Goal: Transaction & Acquisition: Purchase product/service

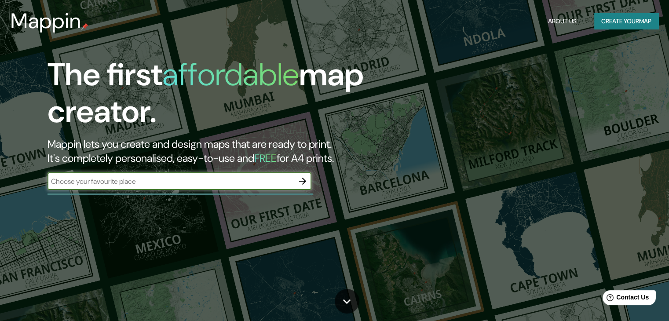
click at [625, 21] on button "Create your map" at bounding box center [626, 21] width 64 height 16
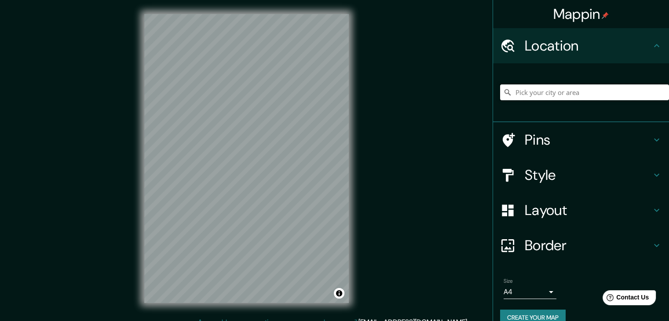
click at [590, 96] on input "Pick your city or area" at bounding box center [584, 92] width 169 height 16
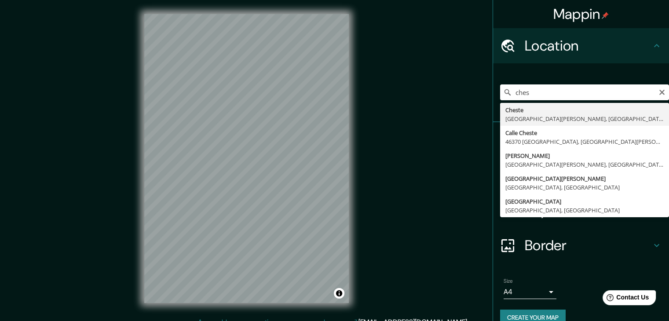
type input "Cheste, provincia de Valencia, España"
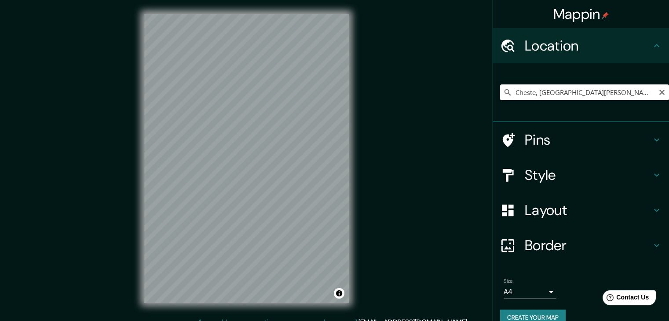
click at [514, 90] on input "Cheste, provincia de Valencia, España" at bounding box center [584, 92] width 169 height 16
click at [659, 93] on icon "Clear" at bounding box center [661, 92] width 5 height 5
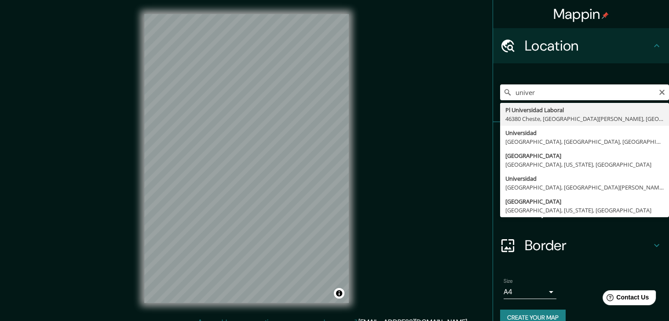
type input "Pl Universidad Laboral, 46380 Cheste, provincia de Valencia, España"
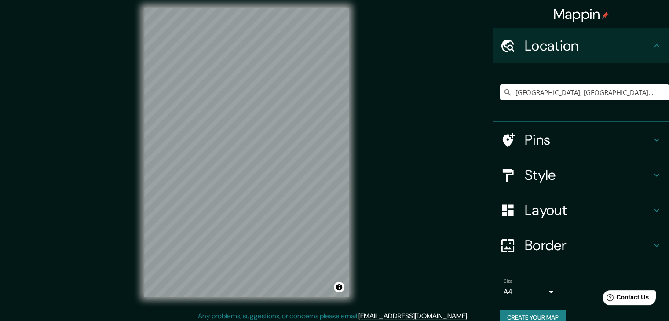
scroll to position [10, 0]
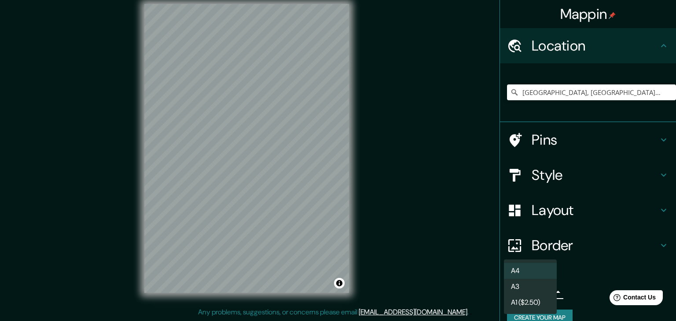
click at [546, 290] on body "Mappin Location Pl Universidad Laboral, 46380 Cheste, provincia de Valencia, Es…" at bounding box center [338, 150] width 676 height 321
click at [519, 286] on li "A3" at bounding box center [530, 287] width 53 height 16
type input "a4"
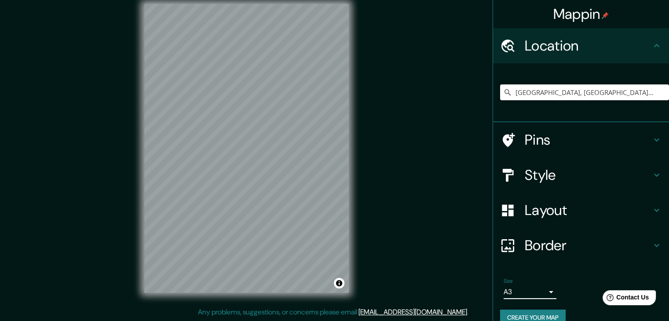
click at [644, 132] on h4 "Pins" at bounding box center [588, 140] width 127 height 18
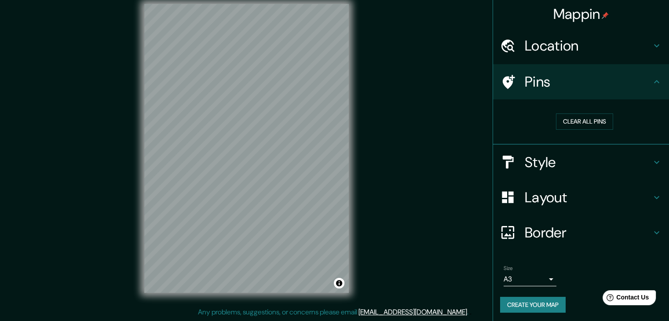
click at [661, 167] on div "Style" at bounding box center [581, 162] width 176 height 35
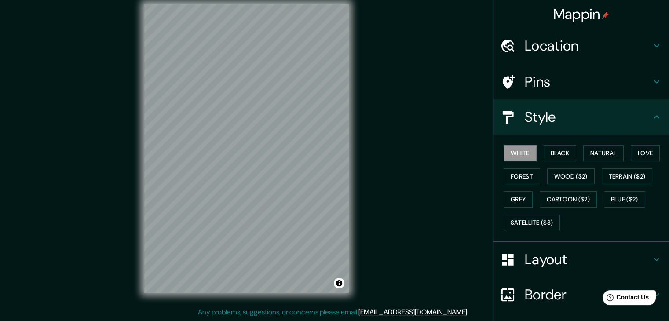
click at [615, 265] on h4 "Layout" at bounding box center [588, 260] width 127 height 18
